Goal: Check status: Check status

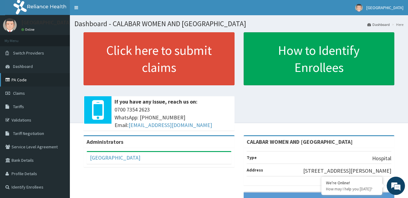
click at [39, 82] on link "PA Code" at bounding box center [35, 79] width 70 height 13
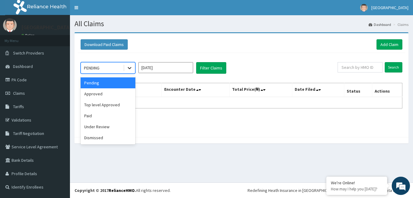
click at [129, 68] on icon at bounding box center [129, 68] width 6 height 6
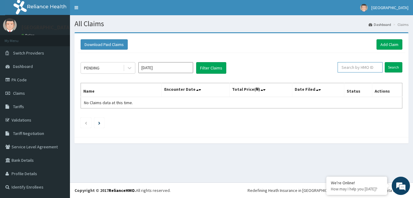
click at [359, 67] on input "text" at bounding box center [359, 67] width 45 height 10
paste input "KSB/11196/A"
type input "KSB/11196/A"
click at [395, 68] on input "Search" at bounding box center [394, 67] width 18 height 10
